Goal: Transaction & Acquisition: Purchase product/service

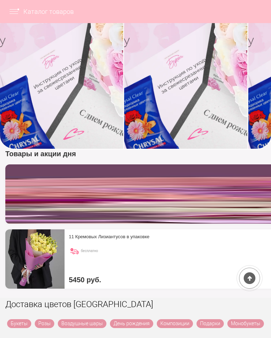
scroll to position [284, 0]
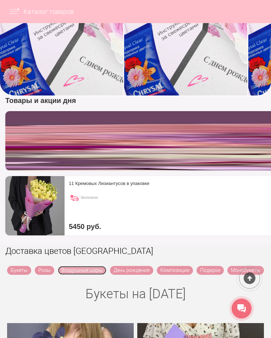
click at [82, 266] on link "Воздушные шары" at bounding box center [82, 270] width 49 height 9
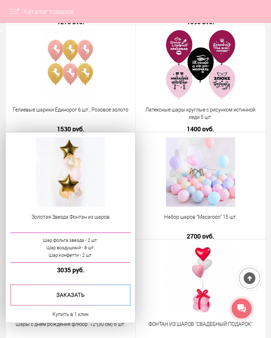
scroll to position [2770, 0]
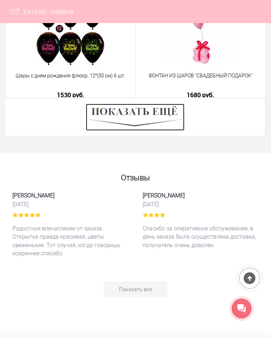
click at [137, 131] on img at bounding box center [135, 117] width 99 height 27
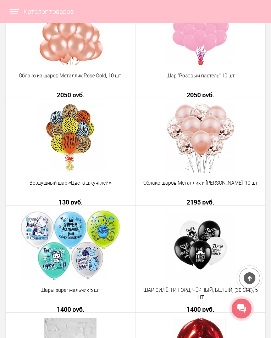
scroll to position [3481, 0]
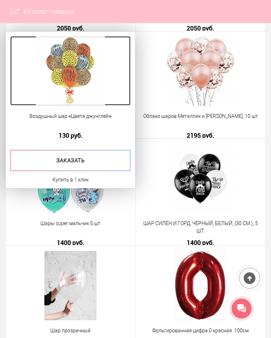
click at [69, 106] on img at bounding box center [70, 71] width 69 height 69
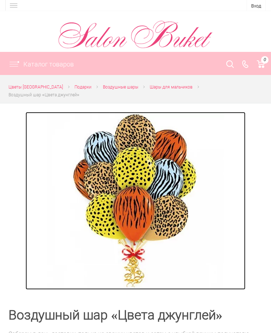
click at [113, 203] on img at bounding box center [136, 201] width 178 height 178
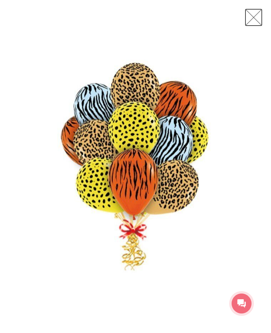
click at [251, 23] on link at bounding box center [254, 18] width 18 height 18
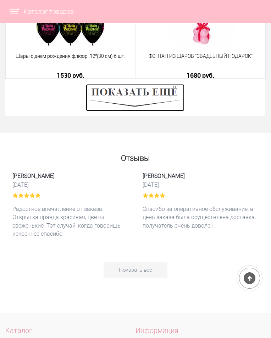
click at [148, 111] on img at bounding box center [135, 97] width 99 height 27
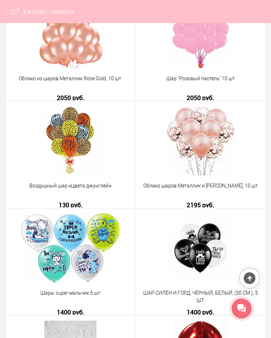
scroll to position [3358, 0]
